Goal: Complete application form

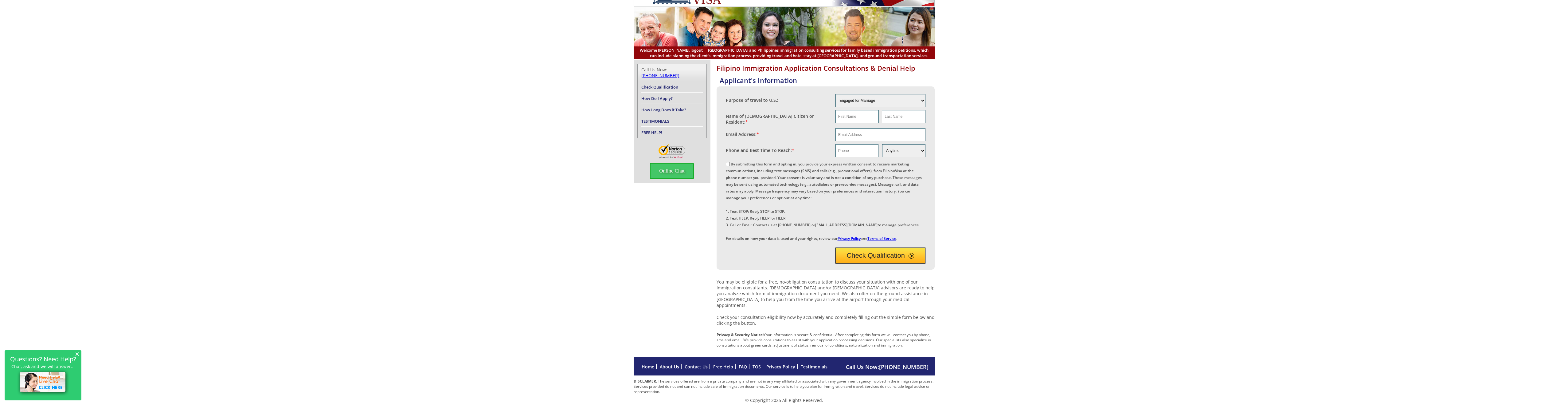
scroll to position [37, 0]
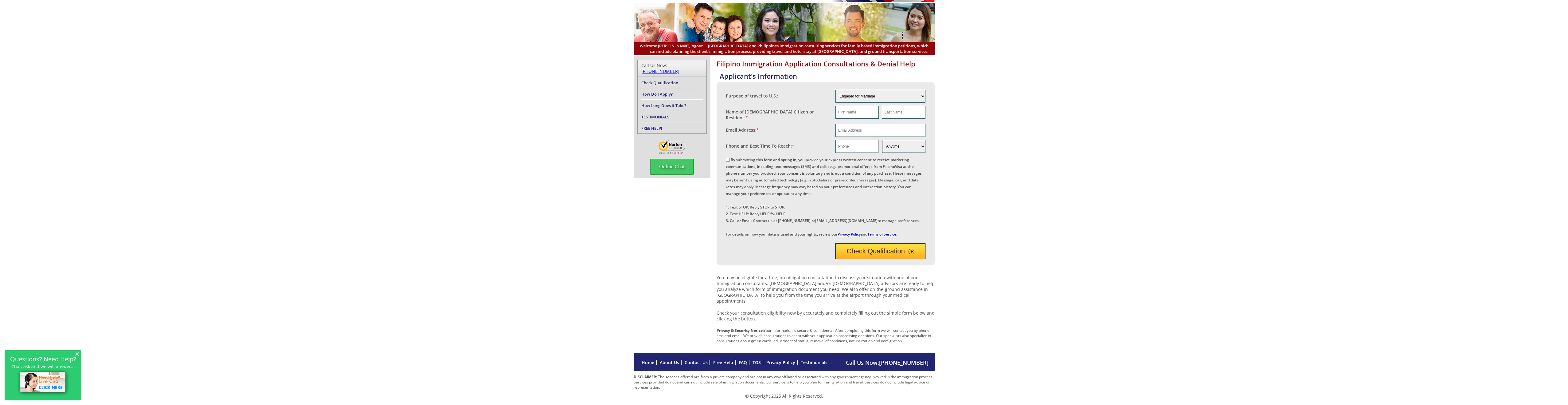
click at [891, 259] on button "Check Qualification" at bounding box center [881, 251] width 90 height 16
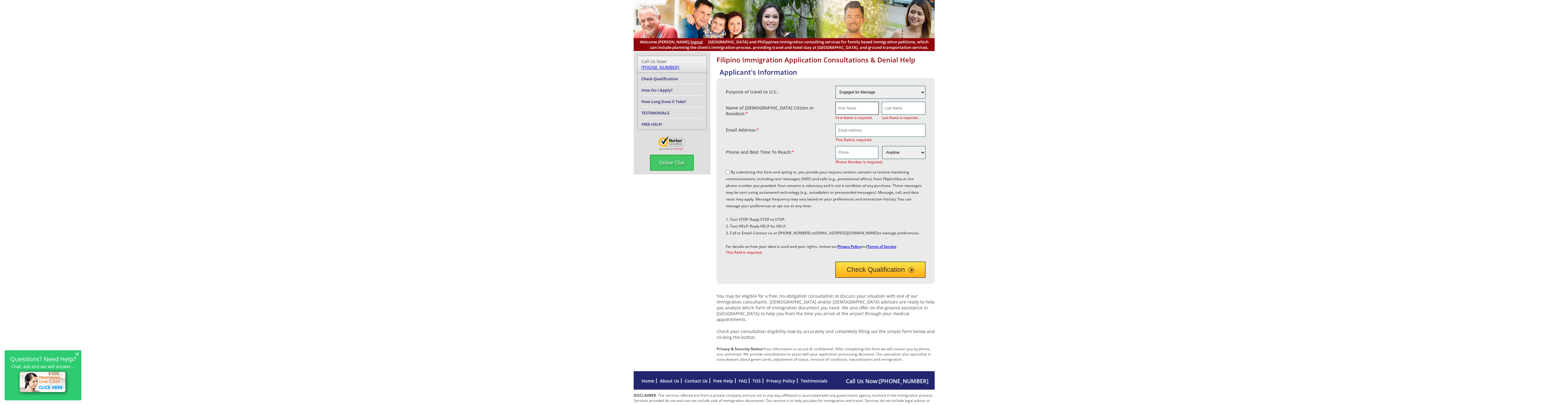
scroll to position [0, 0]
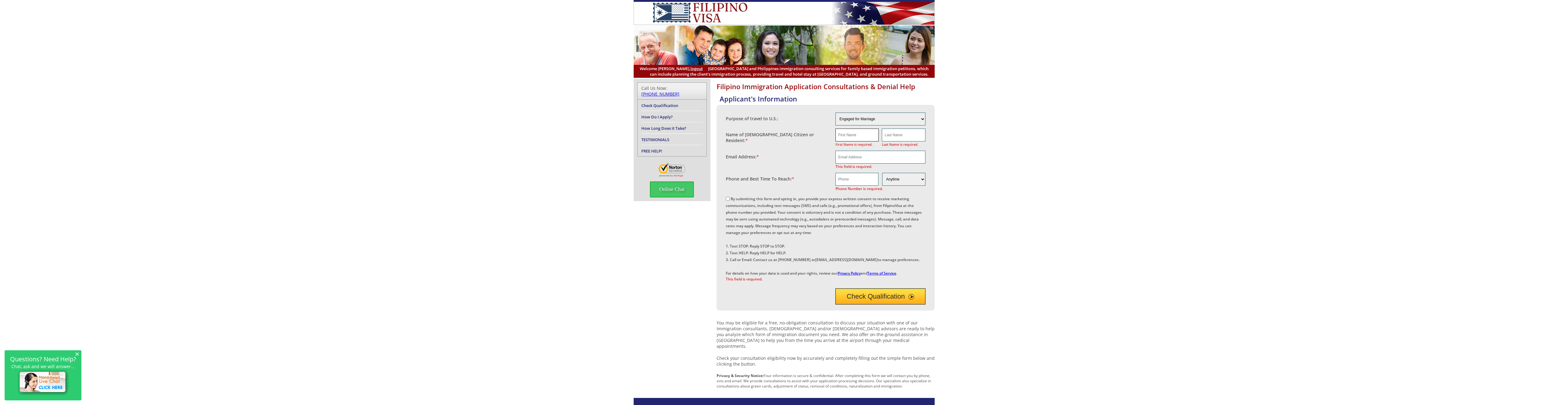
click at [862, 136] on input "text" at bounding box center [857, 135] width 43 height 13
type input "[PERSON_NAME]"
type input "[EMAIL_ADDRESS][DOMAIN_NAME]"
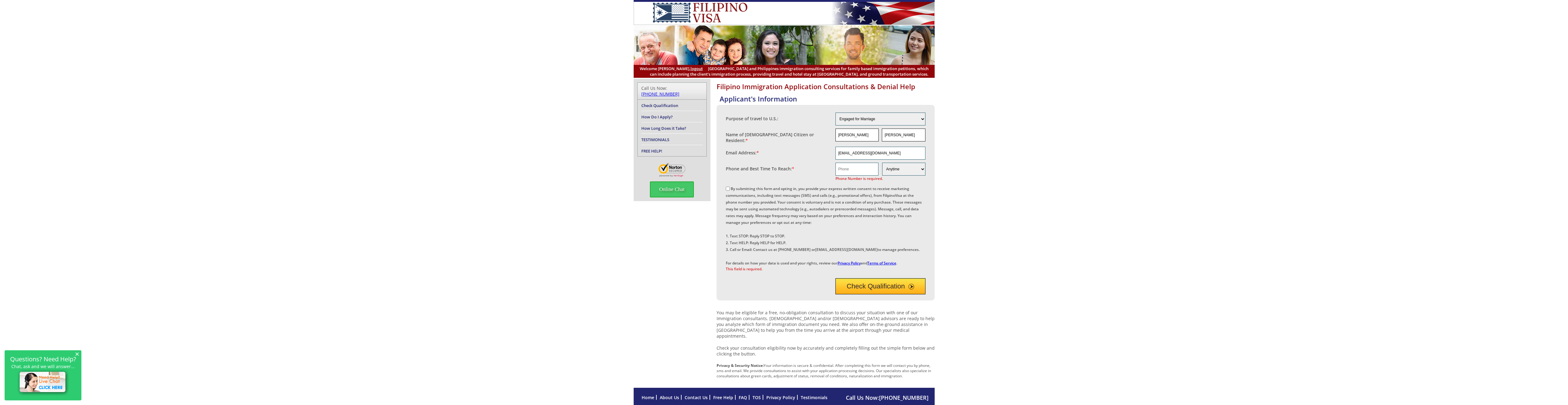
drag, startPoint x: 897, startPoint y: 138, endPoint x: 864, endPoint y: 135, distance: 33.1
click at [864, 135] on div "[PERSON_NAME]" at bounding box center [881, 135] width 90 height 13
type input "Long"
click at [884, 152] on input "[EMAIL_ADDRESS][DOMAIN_NAME]" at bounding box center [881, 153] width 90 height 13
click at [850, 167] on input "text" at bounding box center [857, 169] width 43 height 13
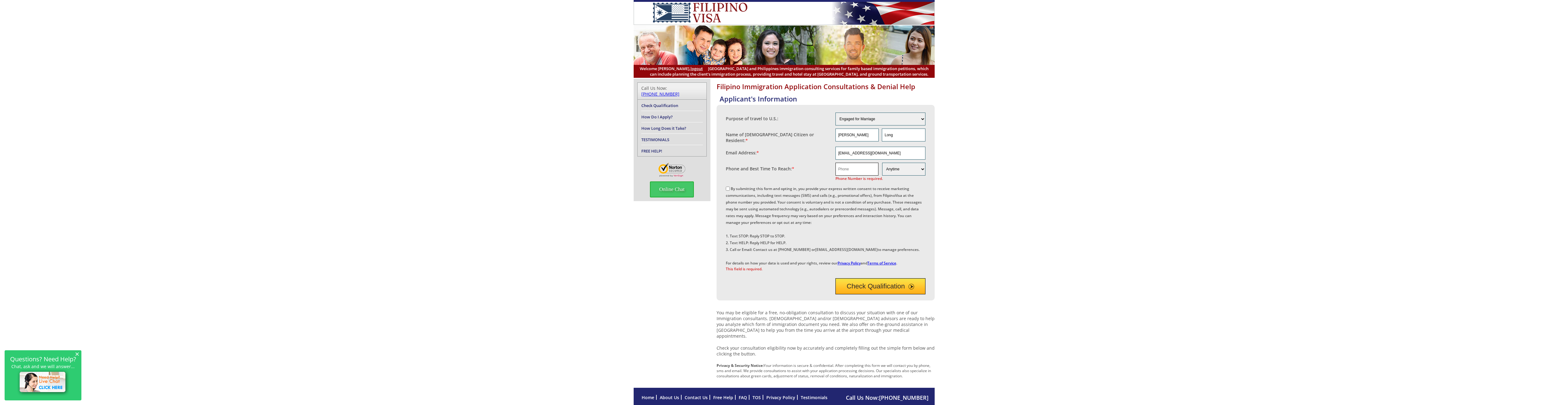
type input "5087401073"
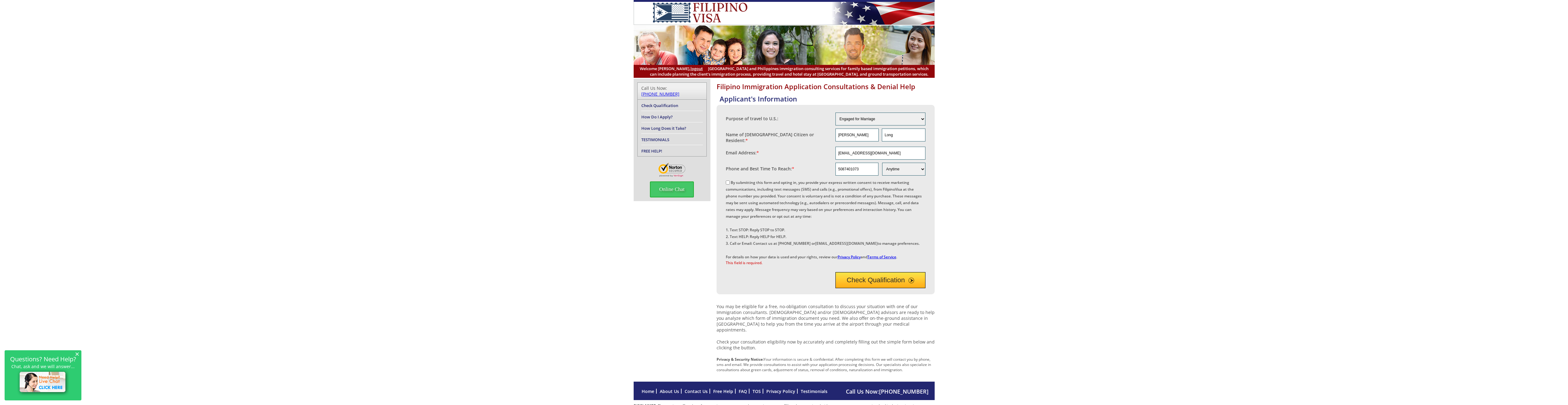
click at [729, 181] on input "By submitting this form and opting in, you provide your express written consent…" at bounding box center [727, 182] width 4 height 4
checkbox input "true"
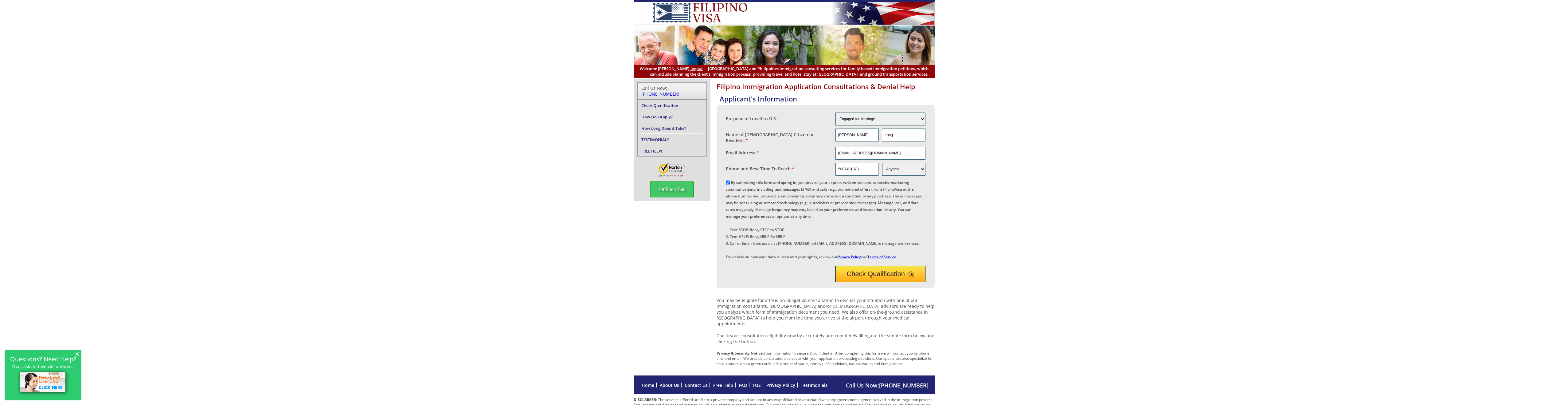
click at [877, 282] on button "Check Qualification" at bounding box center [881, 273] width 90 height 16
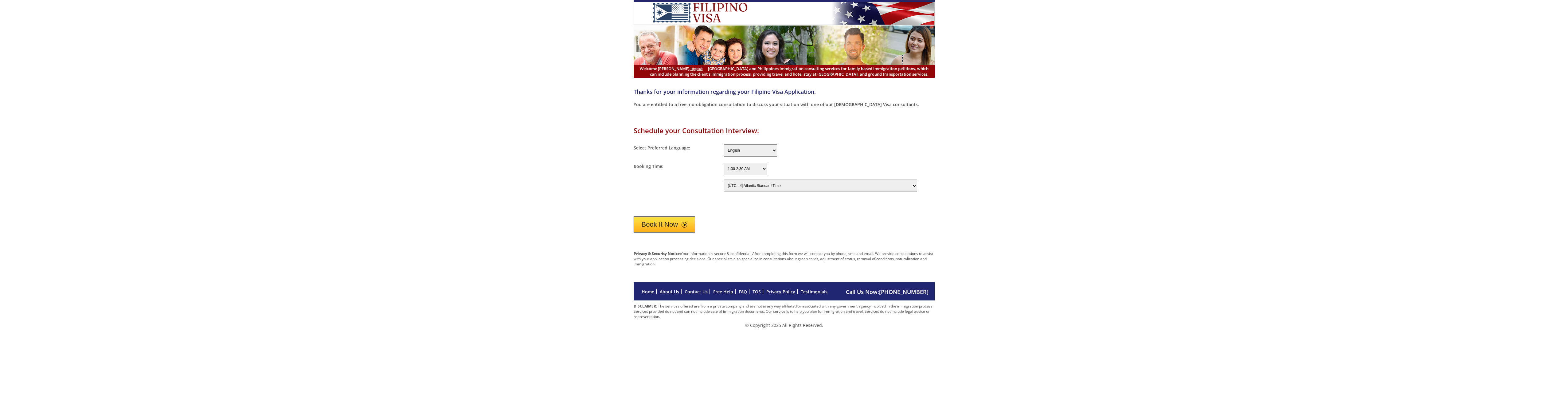
select select "240"
